Goal: Task Accomplishment & Management: Manage account settings

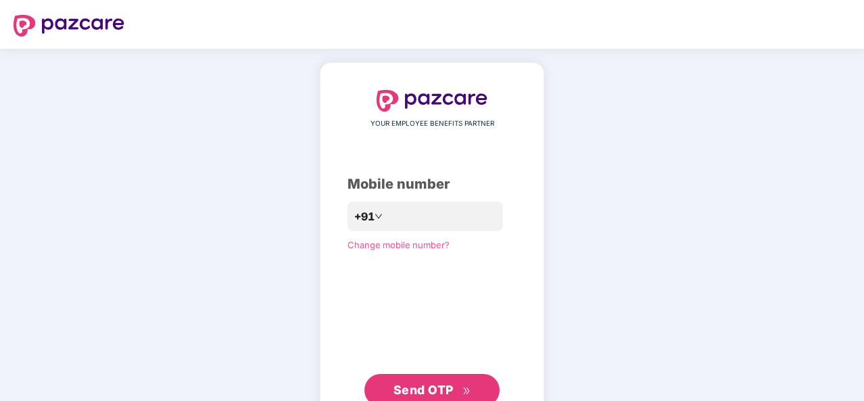
click at [419, 384] on span "Send OTP" at bounding box center [424, 390] width 60 height 14
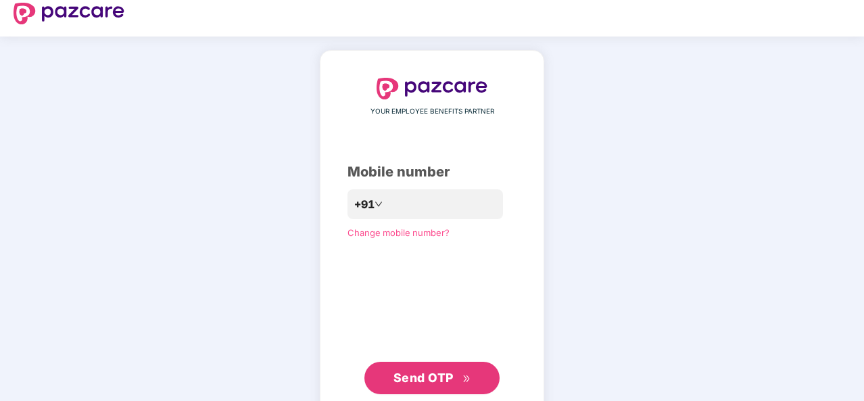
scroll to position [11, 0]
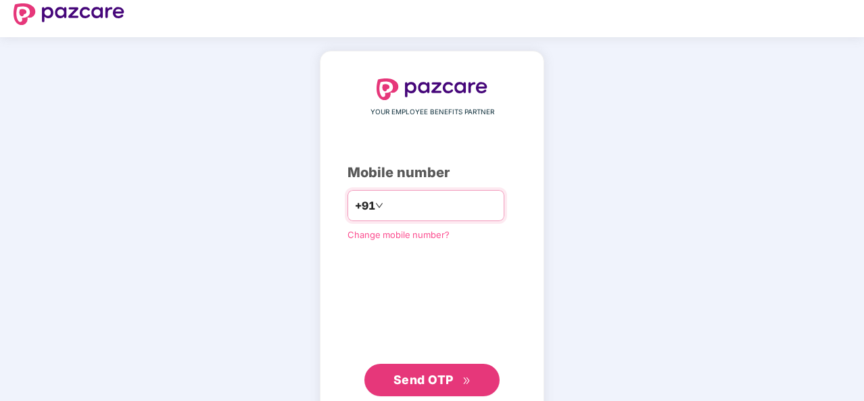
click at [457, 197] on input "**********" at bounding box center [441, 206] width 111 height 22
type input "*"
